Goal: Task Accomplishment & Management: Manage account settings

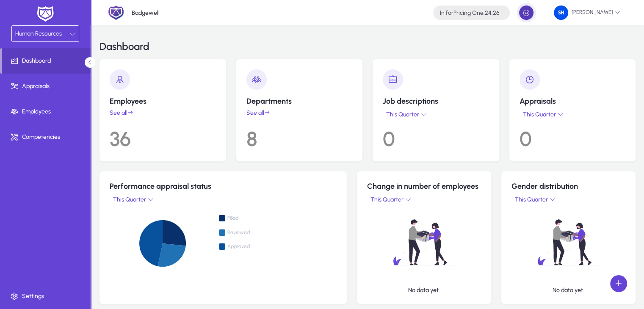
click at [535, 11] on span "button" at bounding box center [526, 12] width 17 height 17
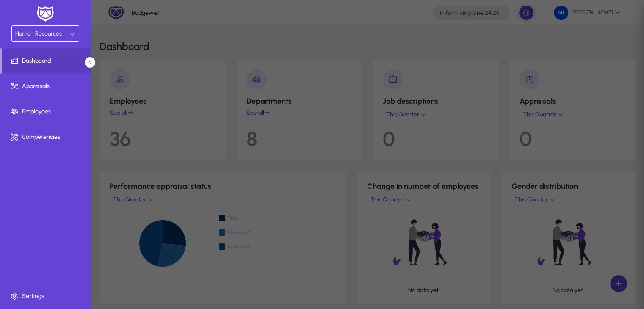
type input "**********"
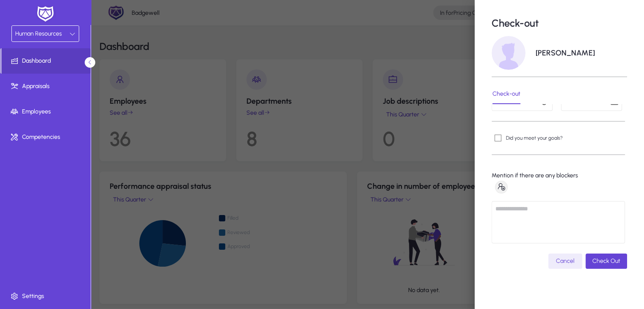
scroll to position [3, 0]
click at [364, 131] on div at bounding box center [322, 154] width 644 height 309
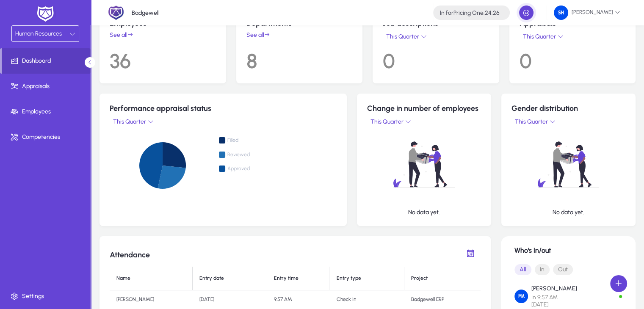
scroll to position [6, 0]
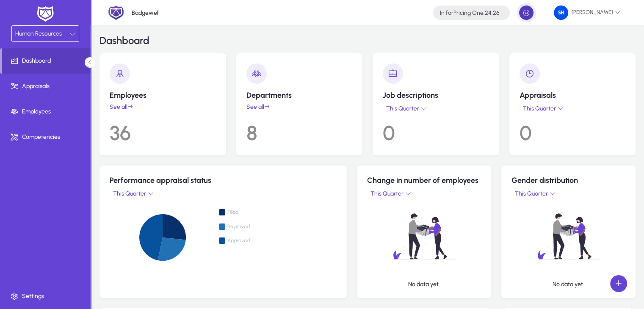
click at [532, 17] on span "button" at bounding box center [526, 12] width 17 height 17
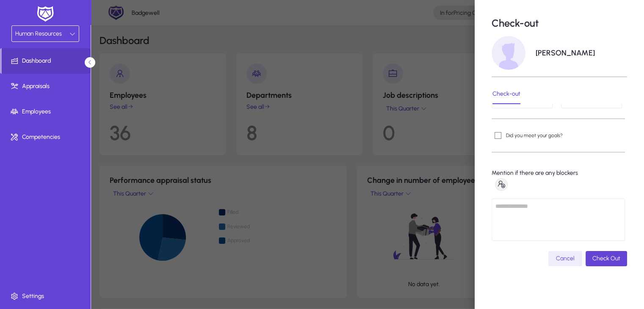
scroll to position [0, 0]
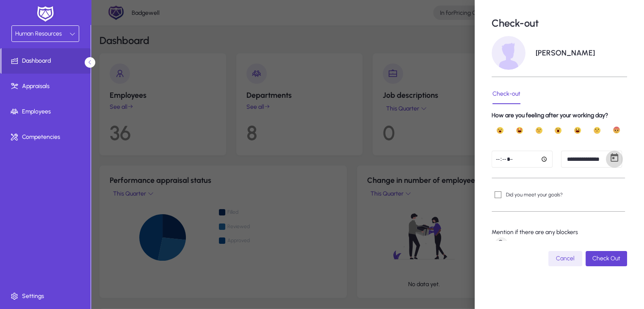
click at [606, 160] on span "Open calendar" at bounding box center [614, 159] width 17 height 17
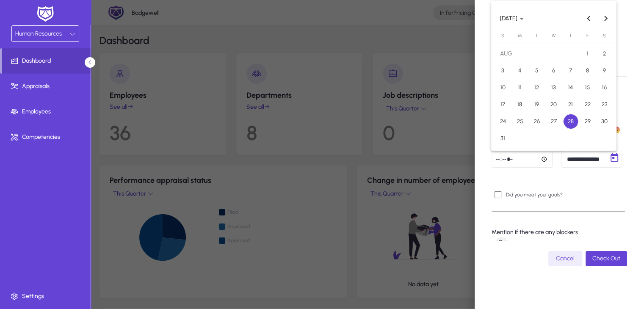
click at [552, 124] on span "27" at bounding box center [553, 121] width 15 height 15
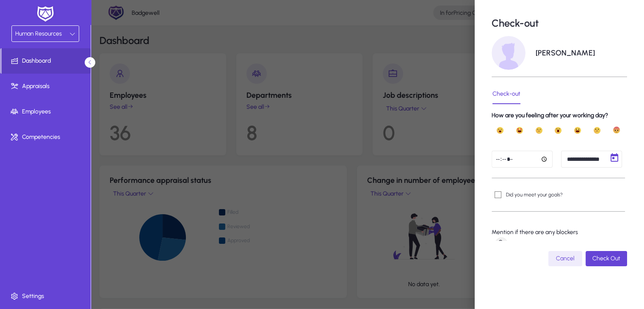
type input "**********"
click at [518, 156] on input "time" at bounding box center [521, 159] width 61 height 17
click at [603, 264] on span "submit" at bounding box center [605, 258] width 41 height 20
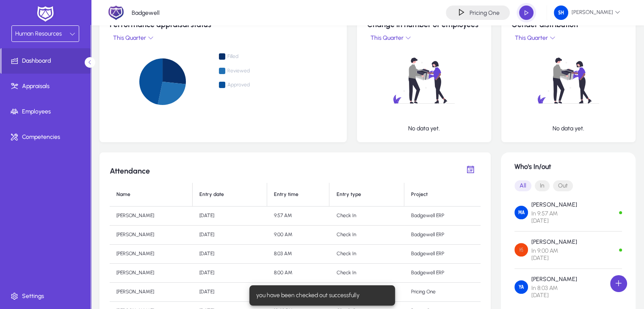
scroll to position [157, 0]
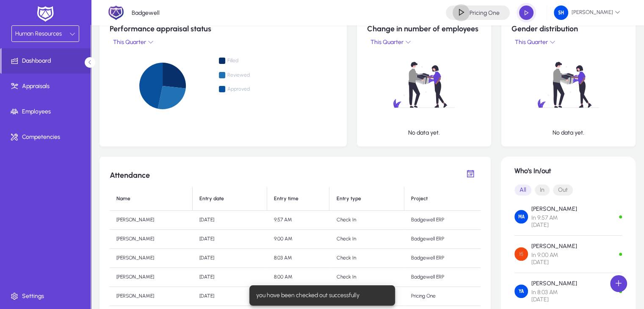
click at [469, 6] on span "button" at bounding box center [460, 12] width 17 height 17
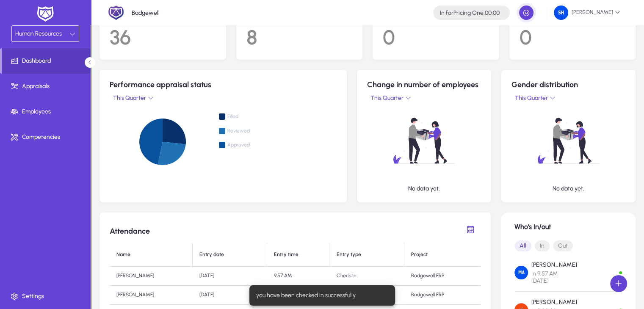
scroll to position [0, 0]
